Goal: Task Accomplishment & Management: Manage account settings

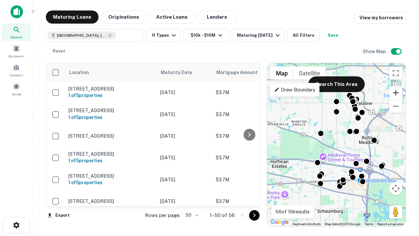
click at [396, 93] on button "Zoom in" at bounding box center [395, 92] width 13 height 13
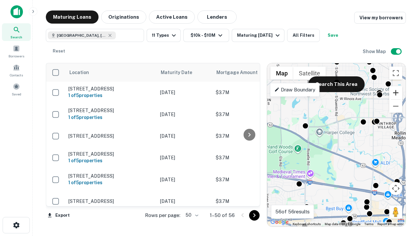
click at [396, 93] on button "Zoom in" at bounding box center [395, 92] width 13 height 13
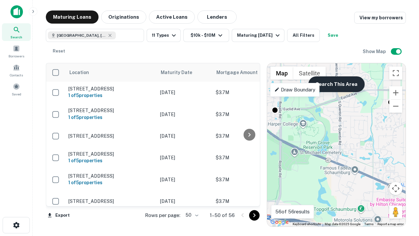
click at [336, 84] on button "Search This Area" at bounding box center [336, 84] width 56 height 16
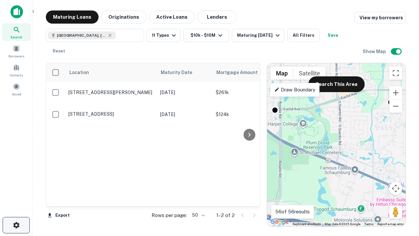
click at [16, 225] on icon "button" at bounding box center [16, 225] width 8 height 8
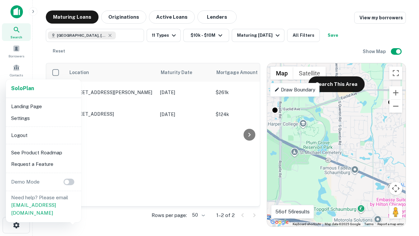
click at [43, 135] on li "Logout" at bounding box center [44, 135] width 70 height 12
